Goal: Task Accomplishment & Management: Complete application form

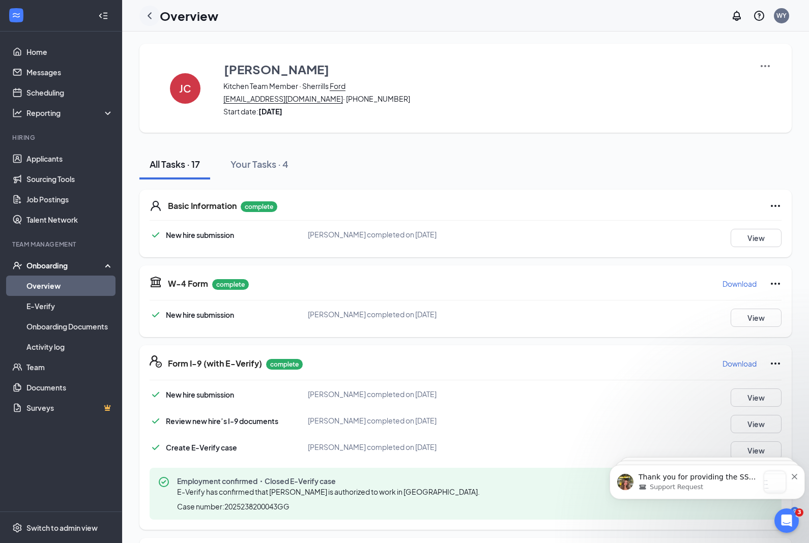
click at [150, 17] on icon "ChevronLeft" at bounding box center [150, 15] width 4 height 7
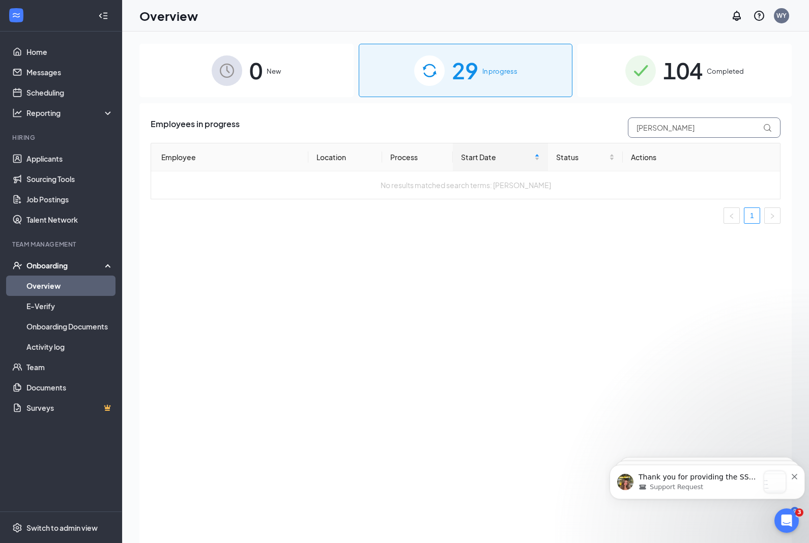
click at [703, 122] on input "[PERSON_NAME]" at bounding box center [704, 128] width 153 height 20
click at [685, 128] on input "[PERSON_NAME]" at bounding box center [704, 128] width 153 height 20
type input "J"
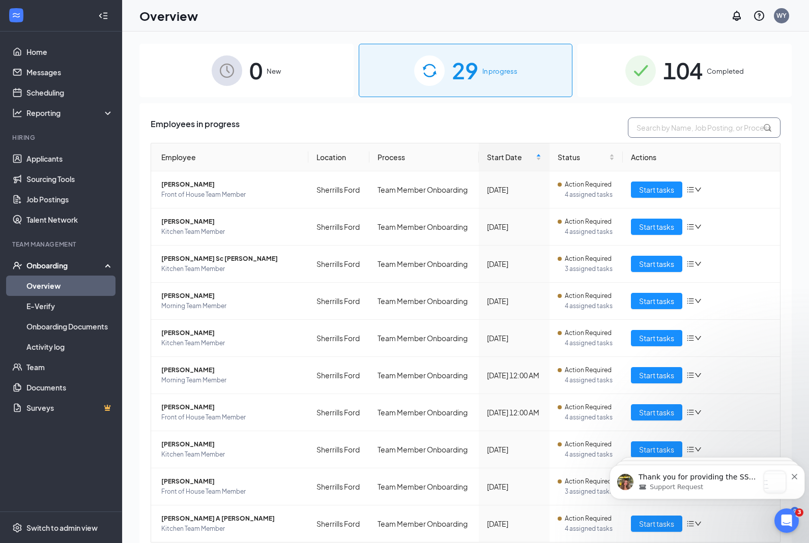
click at [682, 124] on input "text" at bounding box center [704, 128] width 153 height 20
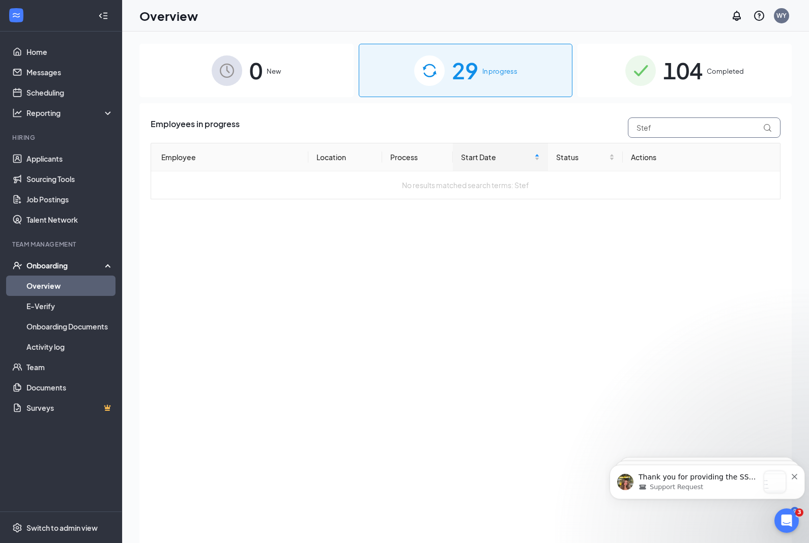
click at [695, 126] on input "Stef" at bounding box center [704, 128] width 153 height 20
type input "Steph"
click at [649, 268] on div "Employees in progress Steph Employee Location Process Start Date Status Actions…" at bounding box center [465, 336] width 652 height 466
click at [648, 268] on div "Employees in progress Steph Employee Location Process Start Date Status Actions…" at bounding box center [465, 336] width 652 height 466
click at [653, 265] on div "Employees in progress Steph Employee Location Process Start Date Status Actions…" at bounding box center [465, 336] width 652 height 466
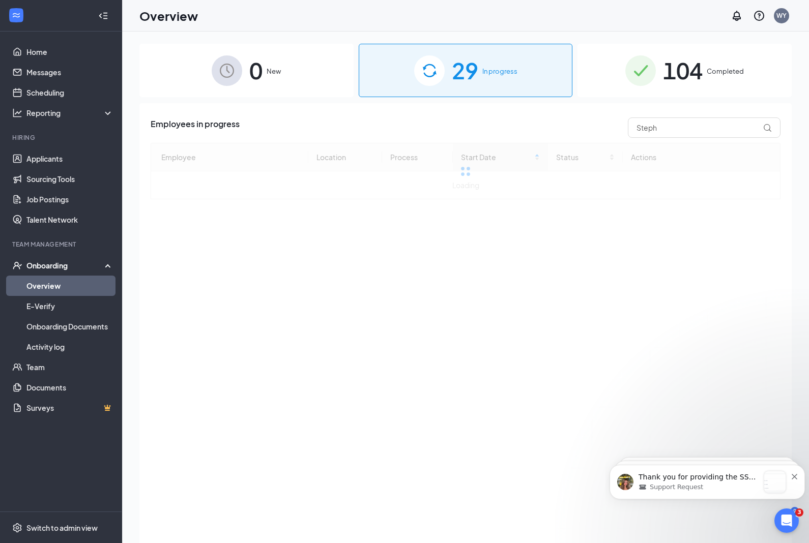
click at [653, 265] on div "Employees in progress Steph Employee Location Process Start Date Status Actions…" at bounding box center [465, 336] width 652 height 466
click at [665, 279] on div "Employees in progress Steph Employee Location Process Start Date Status Actions…" at bounding box center [465, 336] width 652 height 466
click at [665, 278] on div "Employees in progress Steph Employee Location Process Start Date Status Actions…" at bounding box center [465, 336] width 652 height 466
click at [664, 285] on div "Employees in progress Steph Employee Location Process Start Date Status Actions…" at bounding box center [465, 336] width 652 height 466
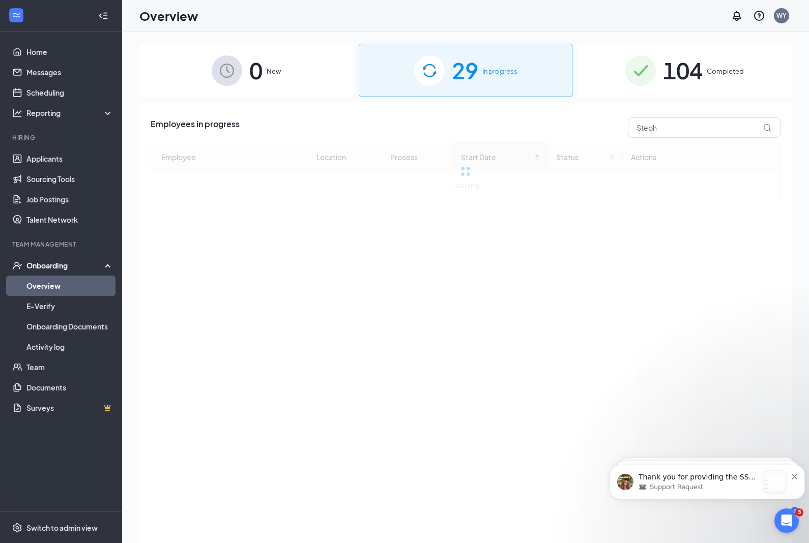
click at [672, 273] on div "Employees in progress Steph Employee Location Process Start Date Status Actions…" at bounding box center [465, 336] width 652 height 466
click at [672, 272] on div "Employees in progress Steph Employee Location Process Start Date Status Actions…" at bounding box center [465, 336] width 652 height 466
click at [671, 279] on div "Employees in progress Steph Employee Location Process Start Date Status Actions…" at bounding box center [465, 336] width 652 height 466
click at [686, 247] on div "Employees in progress Steph Employee Location Process Start Date Status Actions…" at bounding box center [465, 336] width 652 height 466
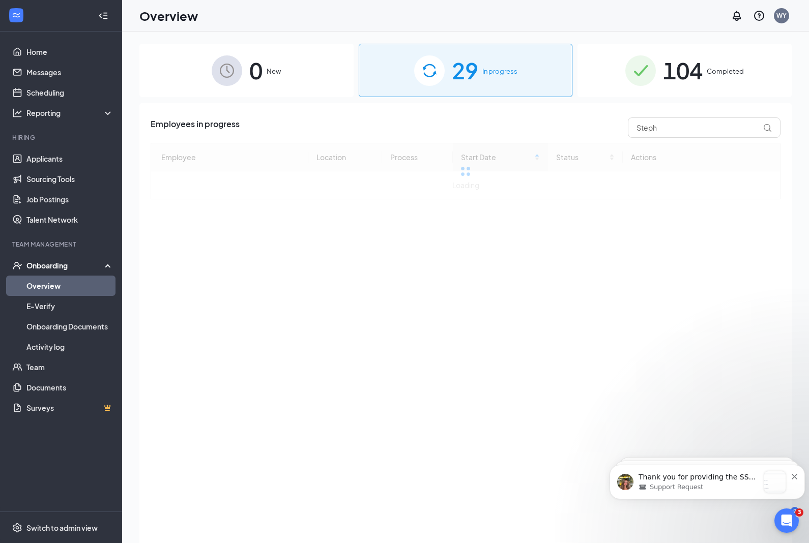
click at [685, 247] on div "Employees in progress Steph Employee Location Process Start Date Status Actions…" at bounding box center [465, 336] width 652 height 466
click at [678, 259] on div "Employees in progress Steph Employee Location Process Start Date Status Actions…" at bounding box center [465, 336] width 652 height 466
click at [701, 127] on input "Steph" at bounding box center [704, 128] width 153 height 20
click at [639, 239] on div "Employees in progress Steph Employee Location Process Start Date Status Actions…" at bounding box center [465, 336] width 652 height 466
click at [695, 122] on input "Steph" at bounding box center [704, 128] width 153 height 20
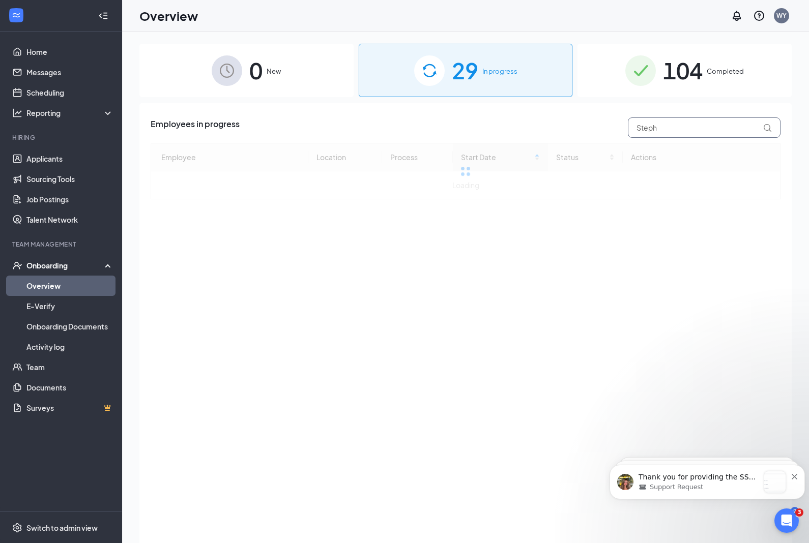
click at [684, 125] on input "Steph" at bounding box center [704, 128] width 153 height 20
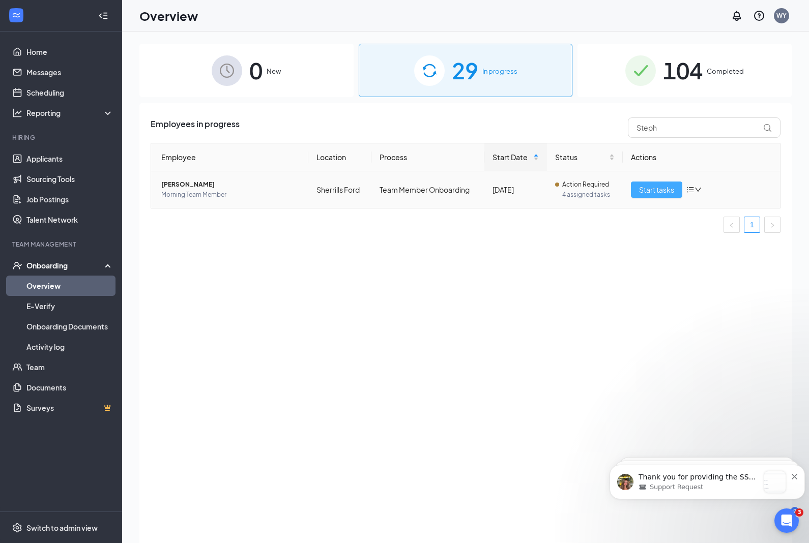
click at [664, 189] on span "Start tasks" at bounding box center [656, 189] width 35 height 11
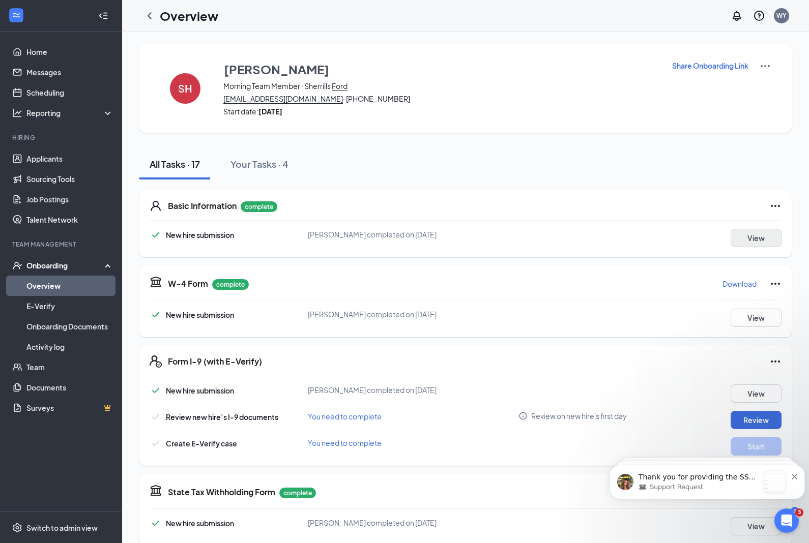
click at [763, 234] on button "View" at bounding box center [756, 238] width 51 height 18
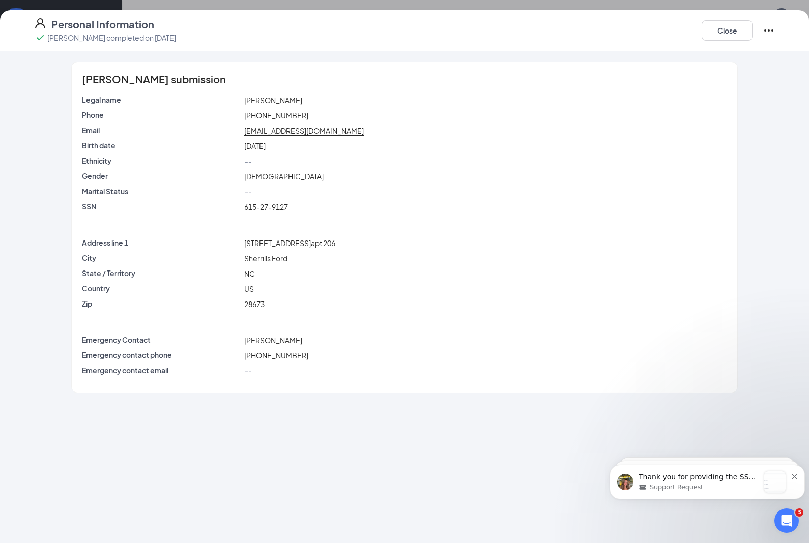
click at [305, 141] on div "[DATE]" at bounding box center [485, 145] width 487 height 11
click at [312, 126] on span "[EMAIL_ADDRESS][DOMAIN_NAME]" at bounding box center [304, 131] width 120 height 10
click at [770, 30] on icon "Ellipses" at bounding box center [769, 30] width 12 height 12
click at [739, 112] on div "[PERSON_NAME] submission Legal name [PERSON_NAME] Phone [PHONE_NUMBER] Email [E…" at bounding box center [405, 228] width 782 height 332
click at [732, 34] on button "Close" at bounding box center [727, 30] width 51 height 20
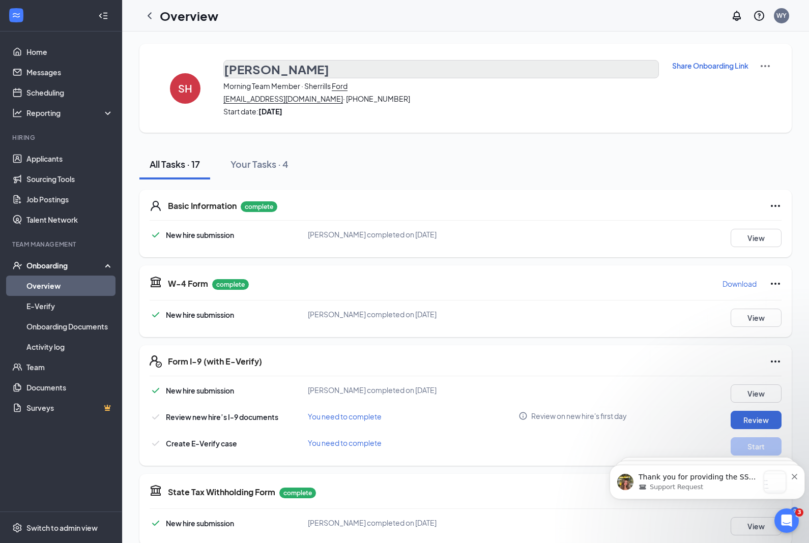
click at [319, 65] on h3 "[PERSON_NAME]" at bounding box center [276, 69] width 105 height 17
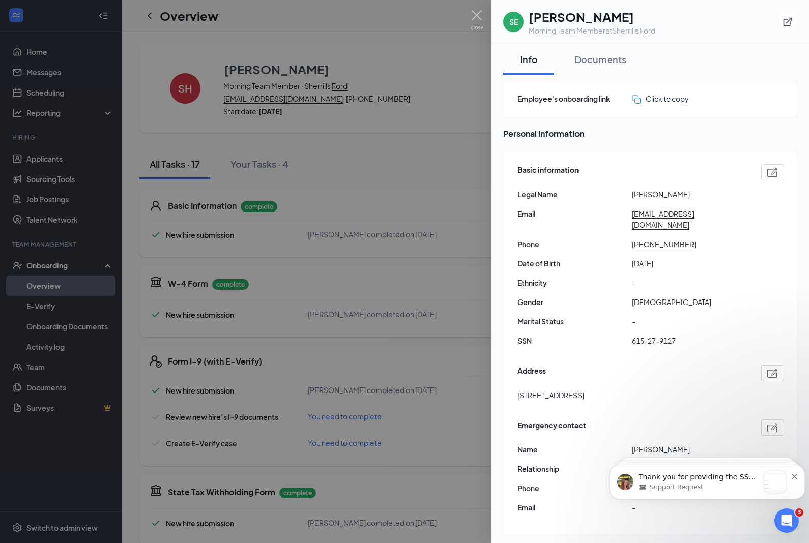
click at [770, 168] on img at bounding box center [772, 172] width 11 height 9
type input "[PHONE_NUMBER]"
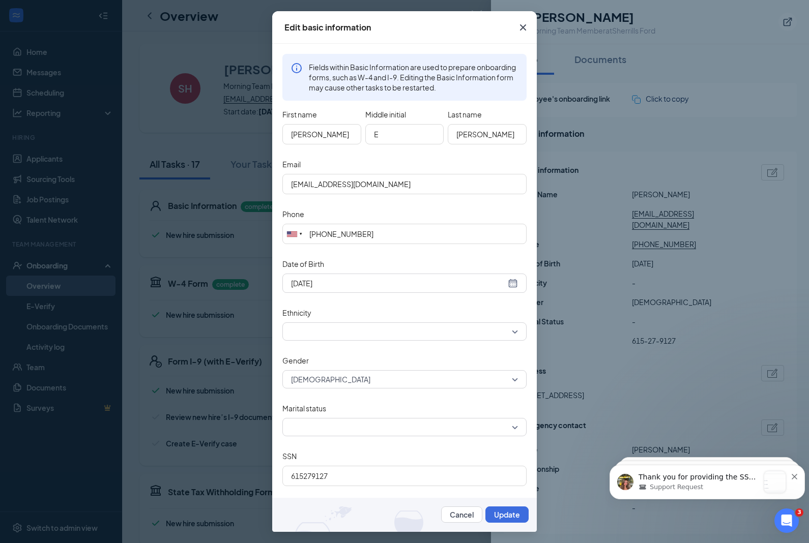
scroll to position [40, 0]
click at [404, 160] on div "Email" at bounding box center [404, 165] width 244 height 17
click at [400, 190] on input "[EMAIL_ADDRESS][DOMAIN_NAME]" at bounding box center [404, 184] width 244 height 20
click at [324, 185] on input "[EMAIL_ADDRESS][DOMAIN_NAME]" at bounding box center [404, 184] width 244 height 20
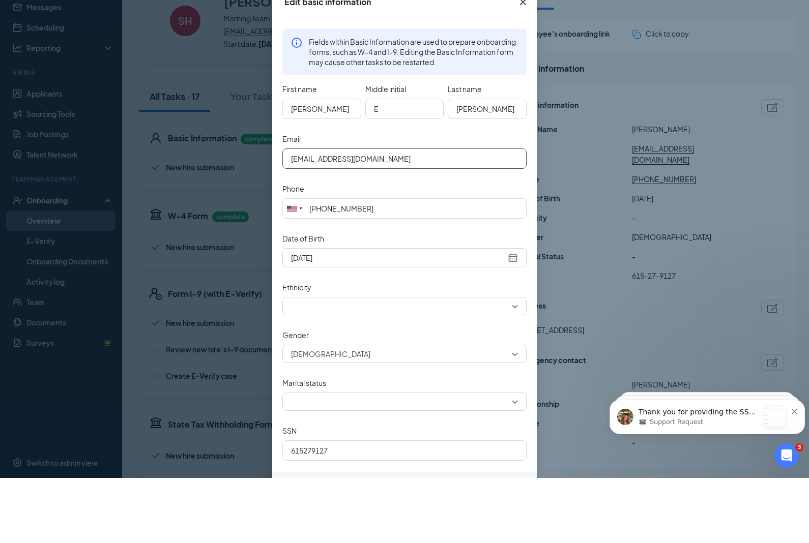
scroll to position [4, 0]
type input "[EMAIL_ADDRESS][DOMAIN_NAME]"
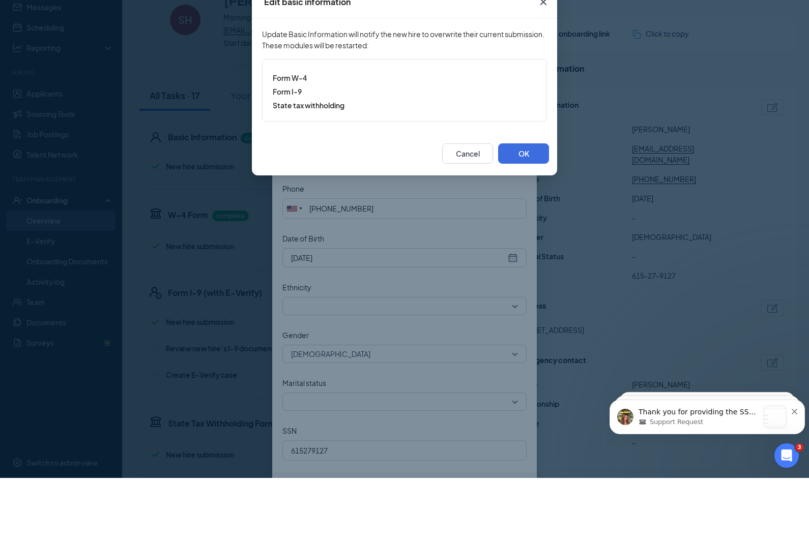
scroll to position [69, 0]
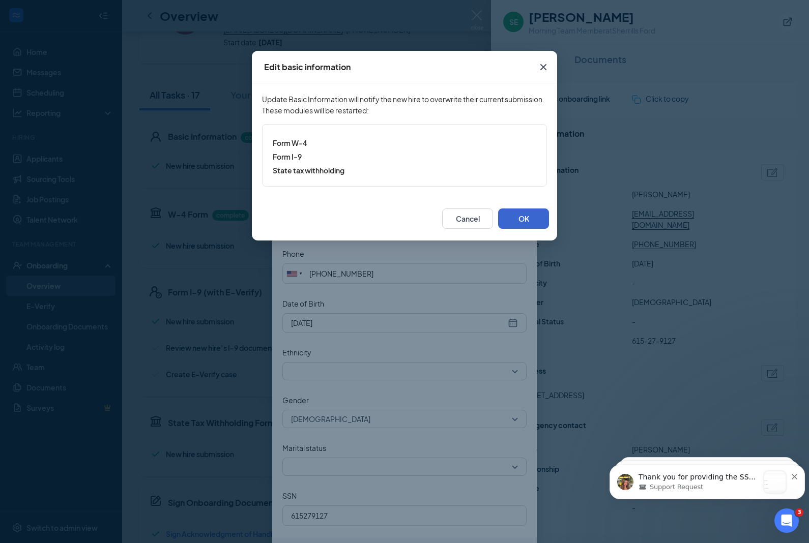
click at [527, 217] on button "OK" at bounding box center [523, 219] width 51 height 20
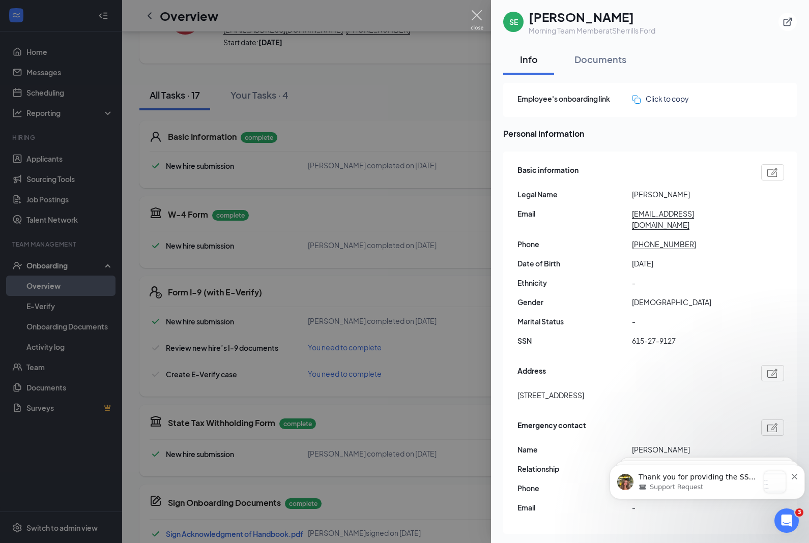
click at [478, 13] on img at bounding box center [477, 20] width 13 height 20
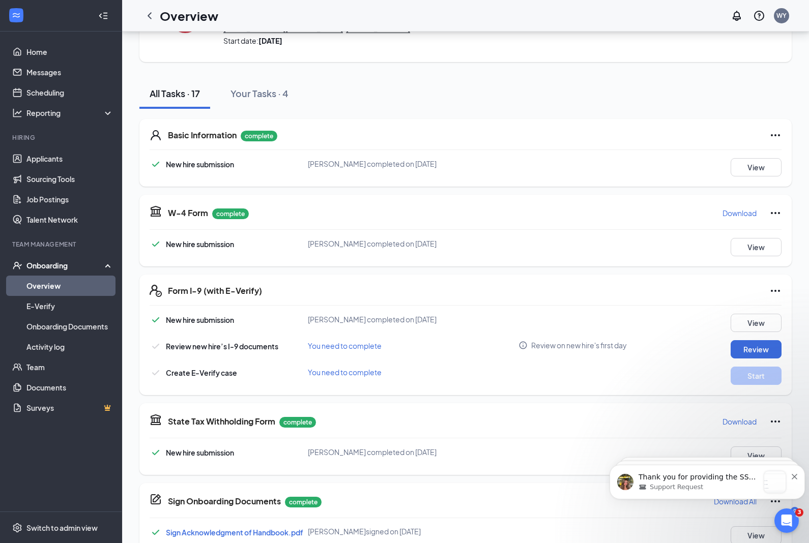
scroll to position [74, 0]
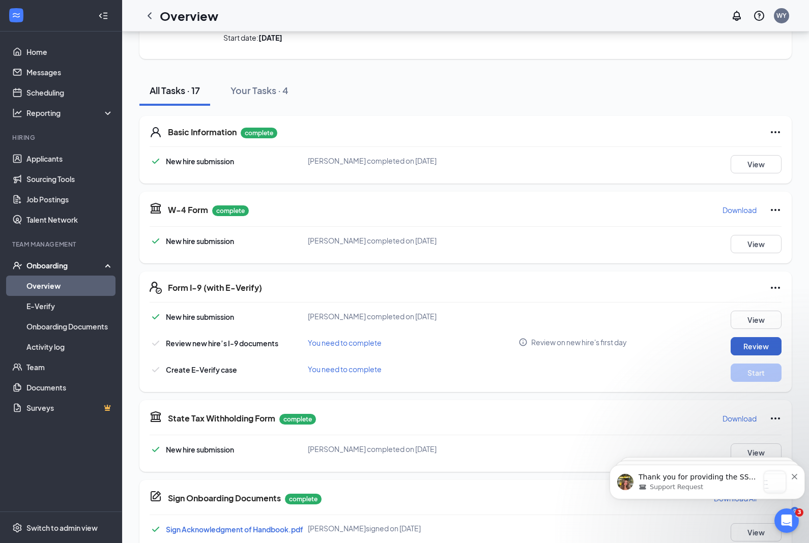
click at [761, 338] on button "Review" at bounding box center [756, 346] width 51 height 18
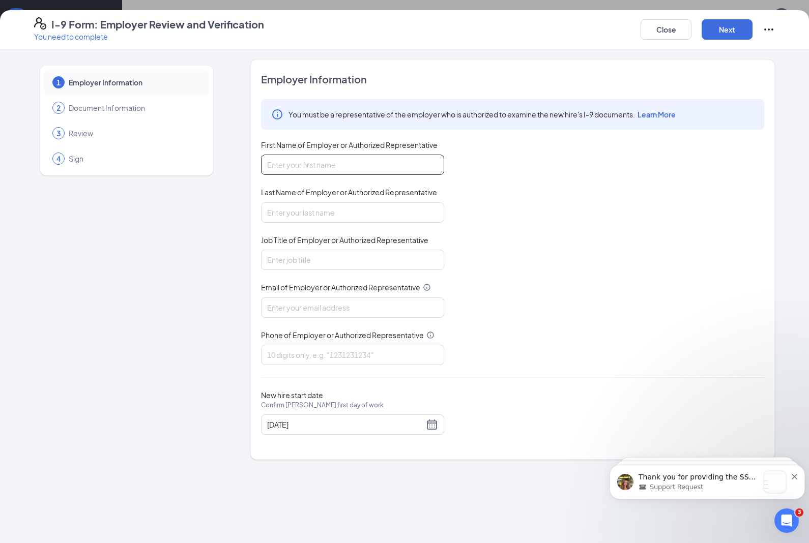
click at [373, 164] on input "First Name of Employer or Authorized Representative" at bounding box center [352, 165] width 183 height 20
type input "[PERSON_NAME]"
type input "owner/operator"
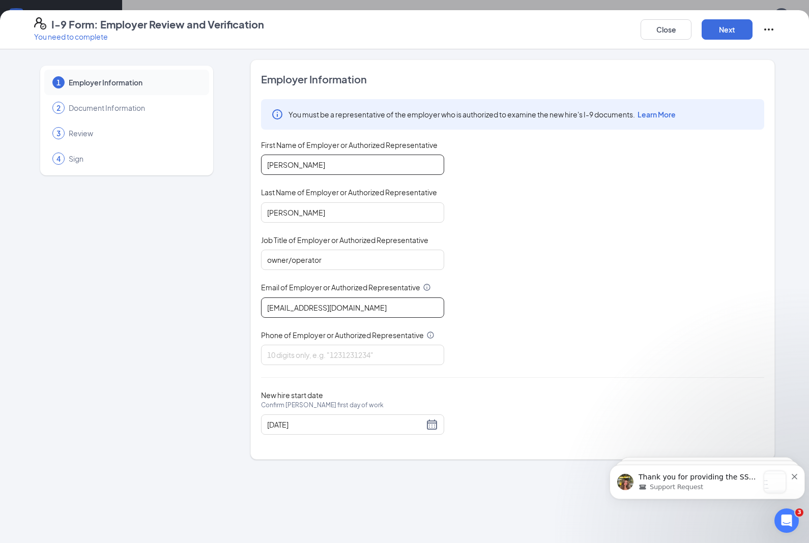
type input "[EMAIL_ADDRESS][DOMAIN_NAME]"
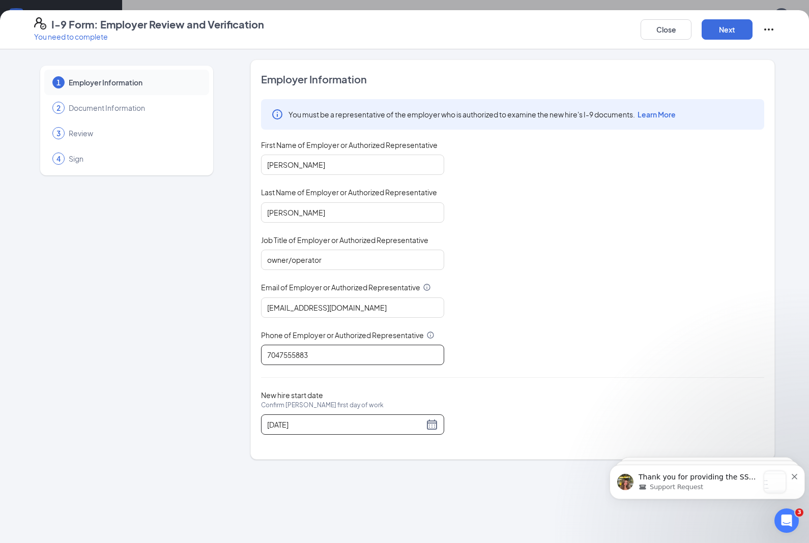
type input "7047555883"
click at [438, 421] on div "[DATE]" at bounding box center [352, 425] width 183 height 20
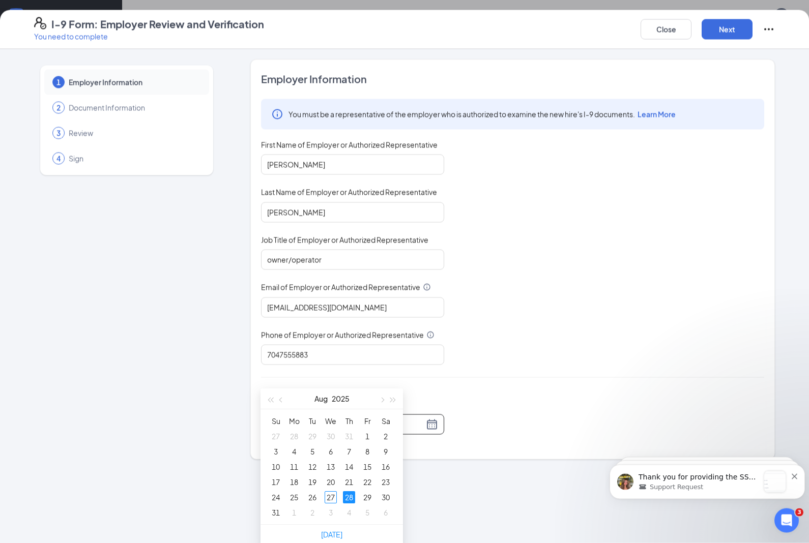
scroll to position [119, 0]
type input "[DATE]"
click at [335, 495] on div "27" at bounding box center [331, 497] width 12 height 12
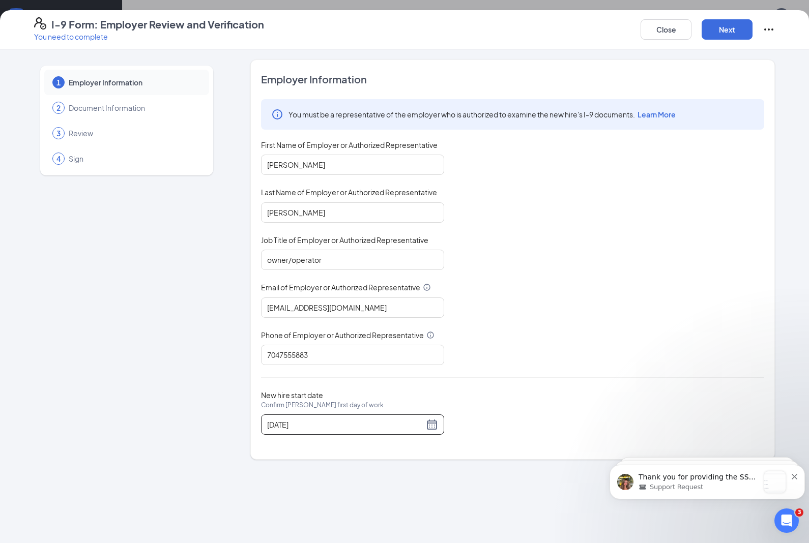
scroll to position [57, 0]
click at [734, 28] on button "Next" at bounding box center [727, 29] width 51 height 20
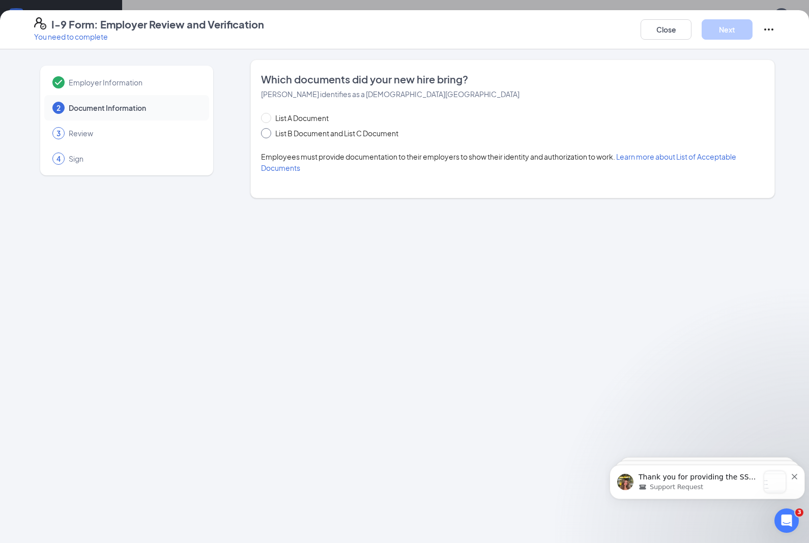
click at [265, 134] on input "List B Document and List C Document" at bounding box center [264, 131] width 7 height 7
radio input "true"
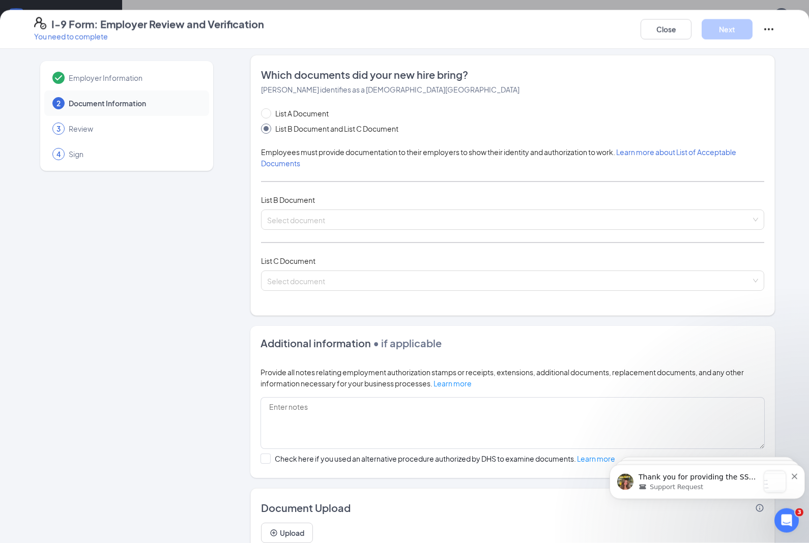
scroll to position [88, 0]
click at [707, 275] on input "search" at bounding box center [509, 278] width 484 height 15
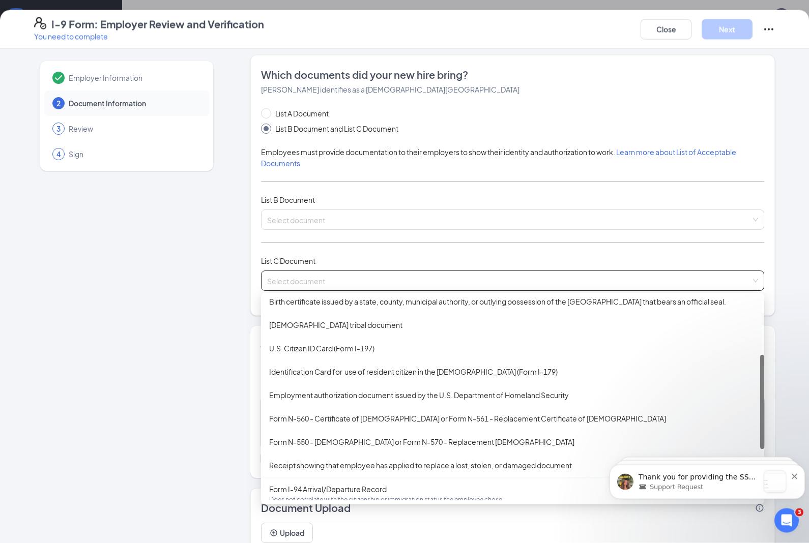
scroll to position [0, 0]
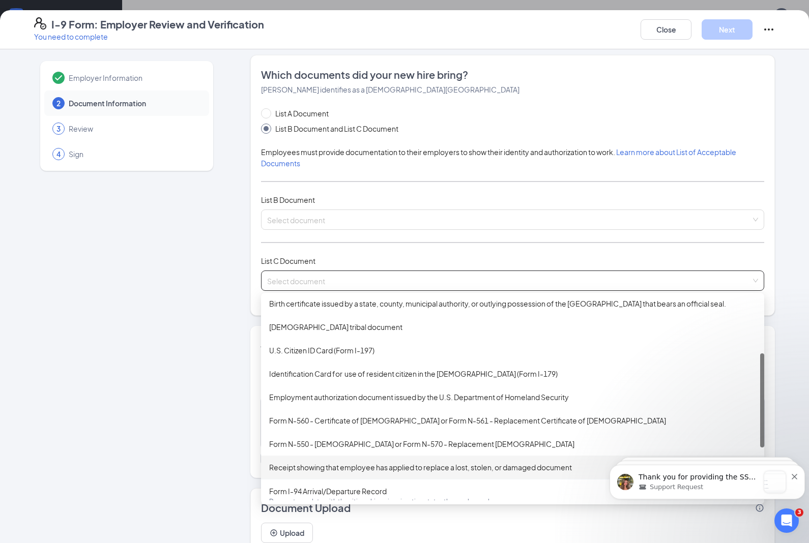
click at [427, 462] on div "Receipt showing that employee has applied to replace a lost, stolen, or damaged…" at bounding box center [512, 467] width 487 height 11
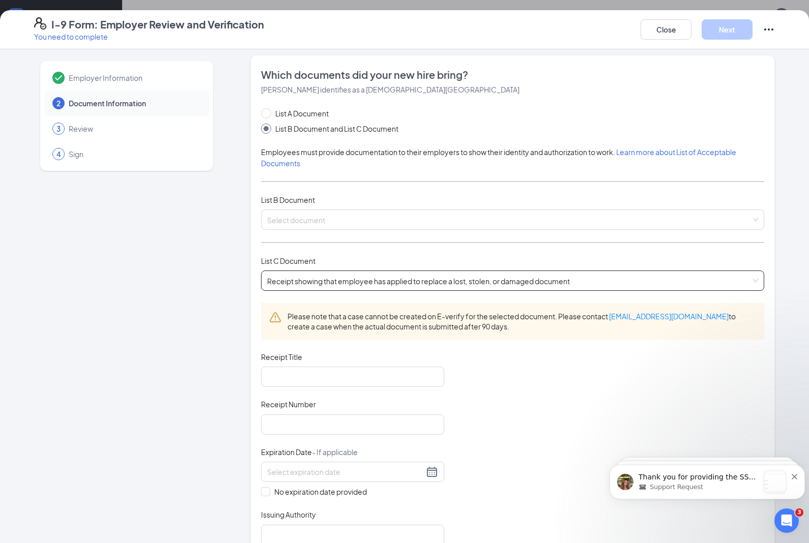
click at [748, 275] on span "Receipt showing that employee has applied to replace a lost, stolen, or damaged…" at bounding box center [512, 280] width 491 height 19
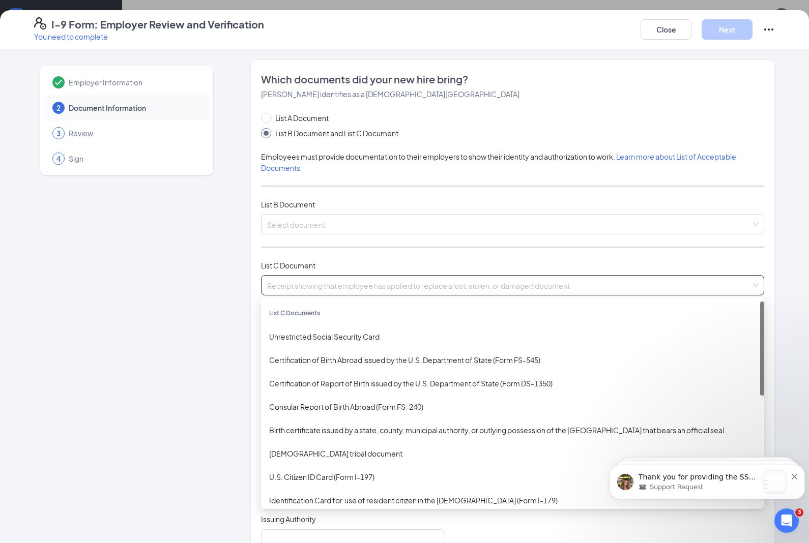
scroll to position [-1, 0]
click at [671, 36] on button "Close" at bounding box center [666, 29] width 51 height 20
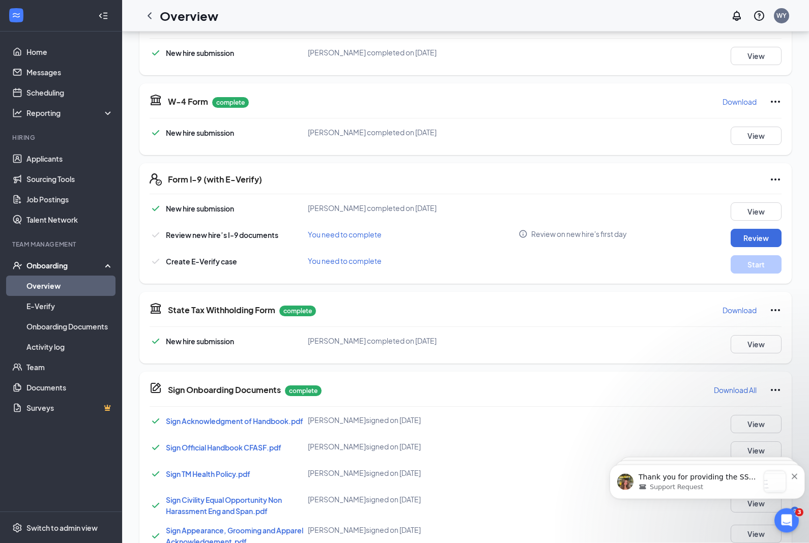
scroll to position [0, 0]
